Goal: Find specific page/section: Find specific page/section

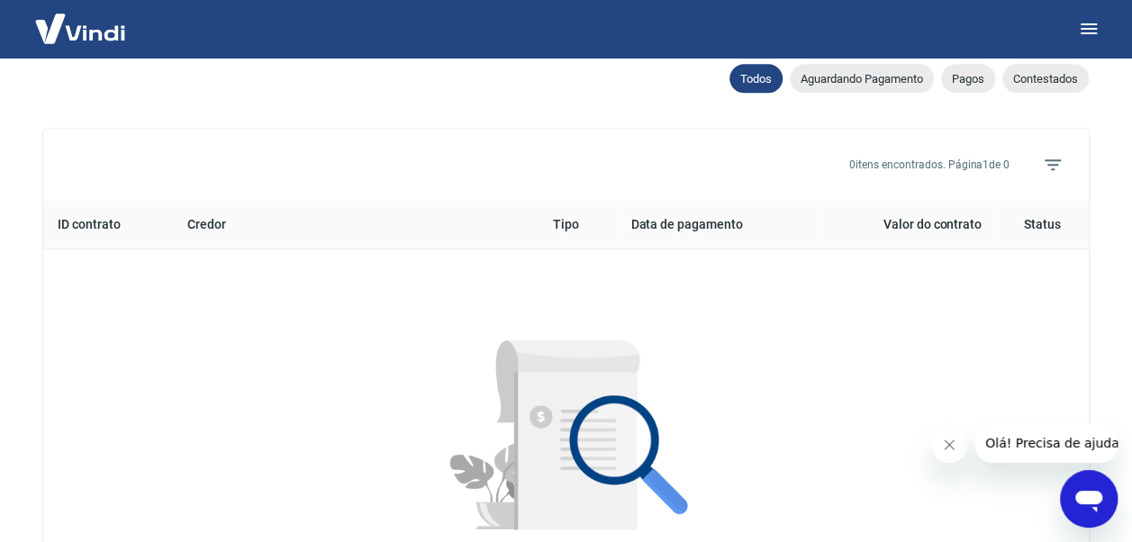
scroll to position [810, 0]
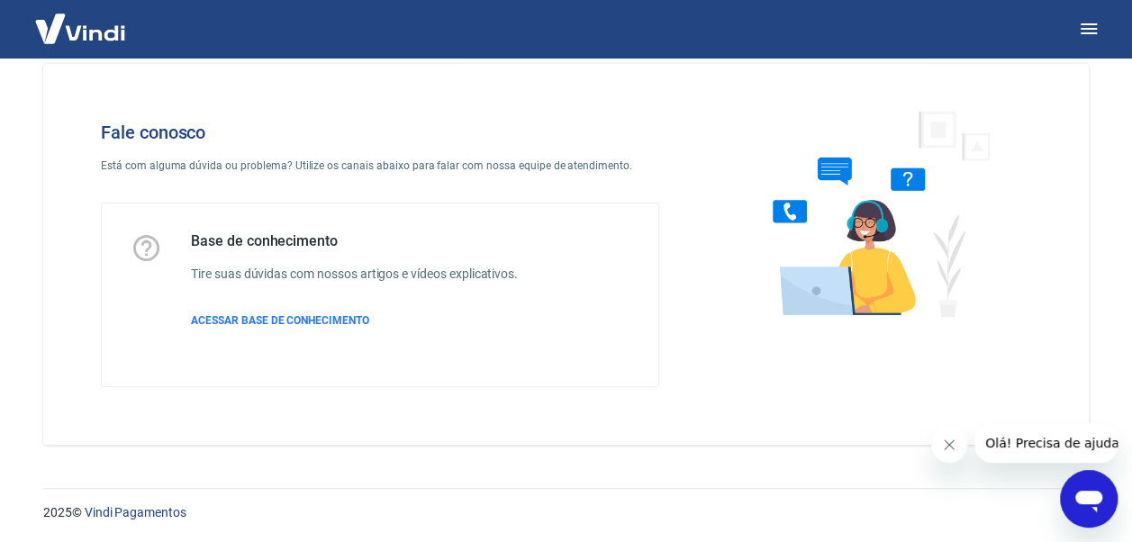
scroll to position [31, 0]
